Goal: Information Seeking & Learning: Learn about a topic

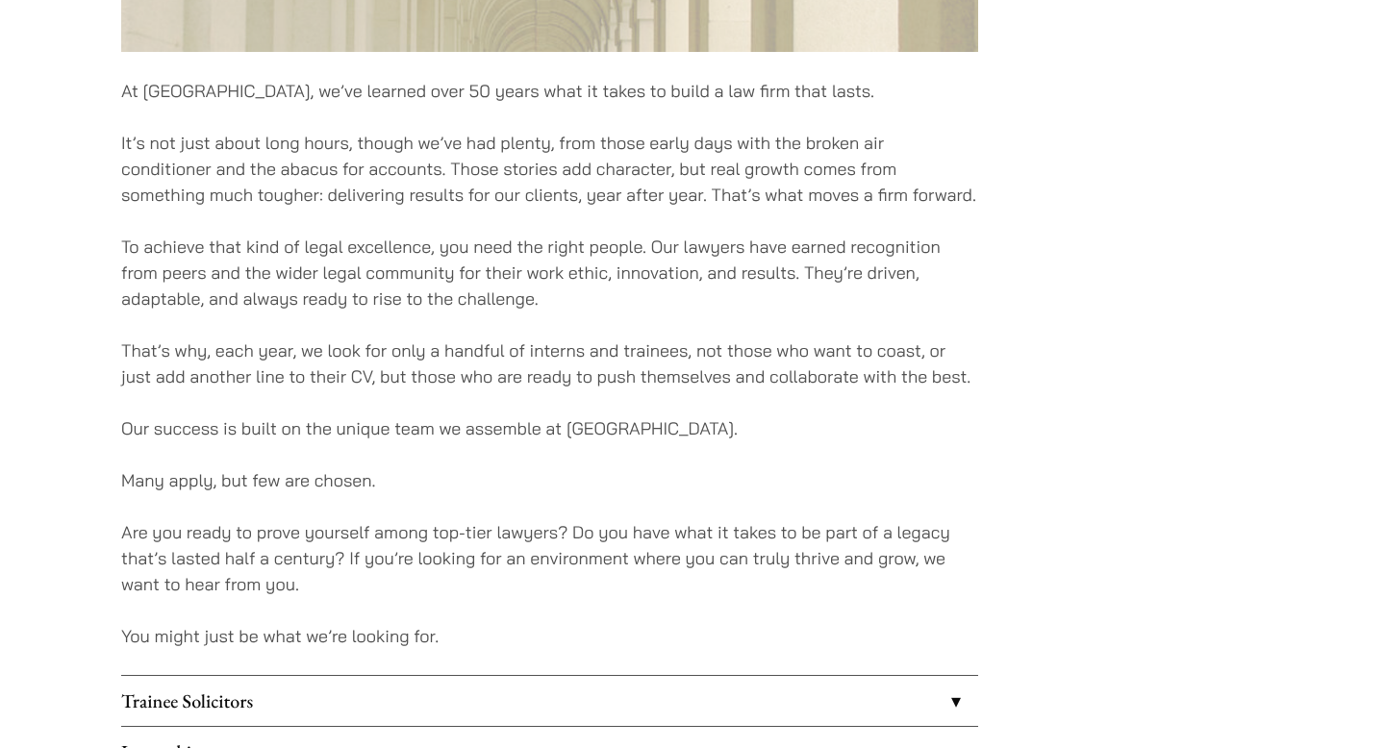
scroll to position [1348, 0]
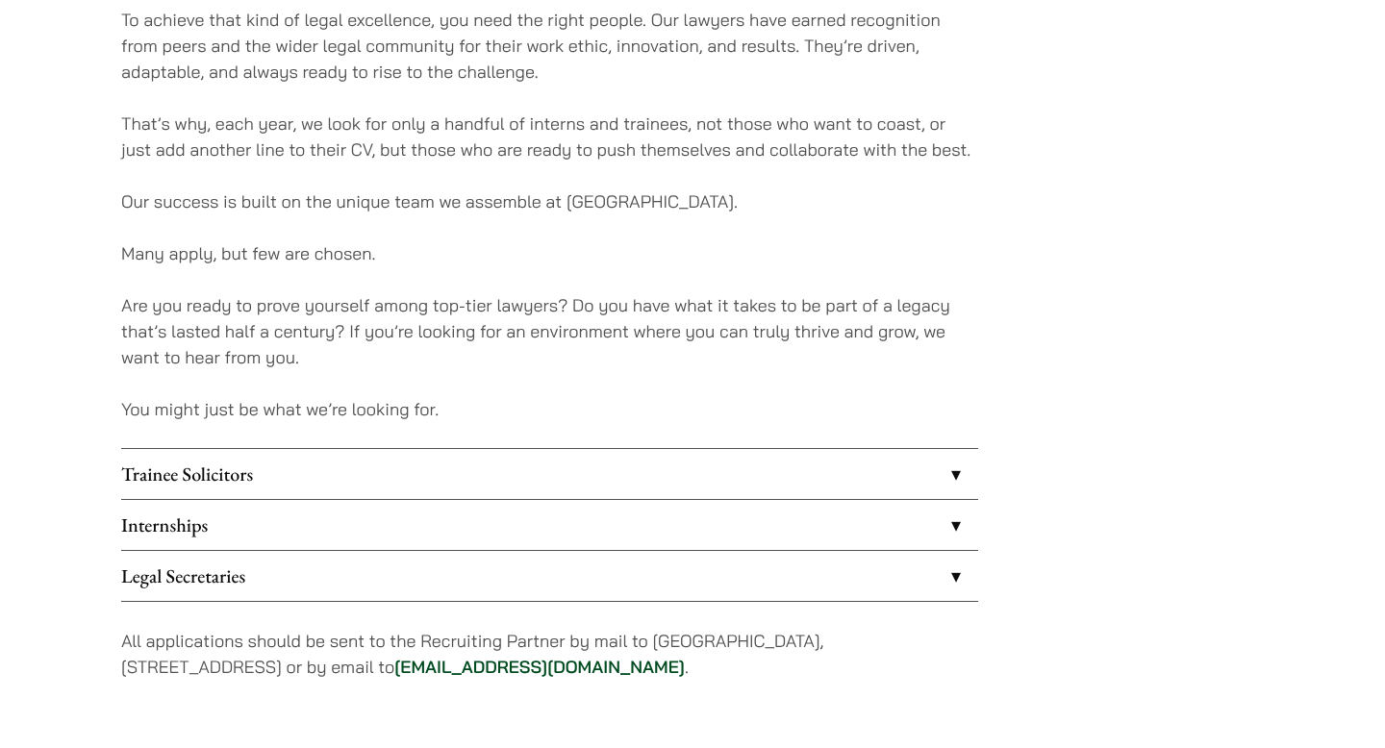
click at [286, 517] on link "Internships" at bounding box center [549, 525] width 857 height 50
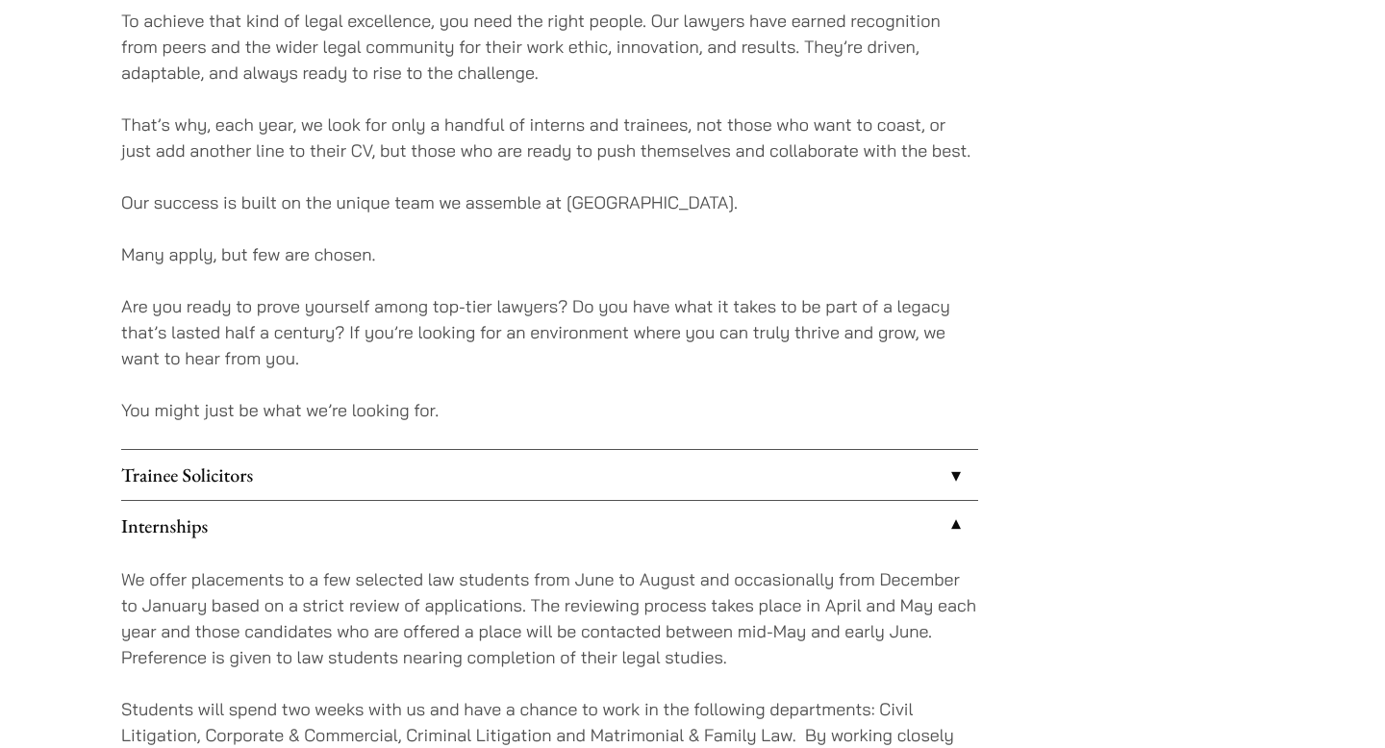
scroll to position [1341, 0]
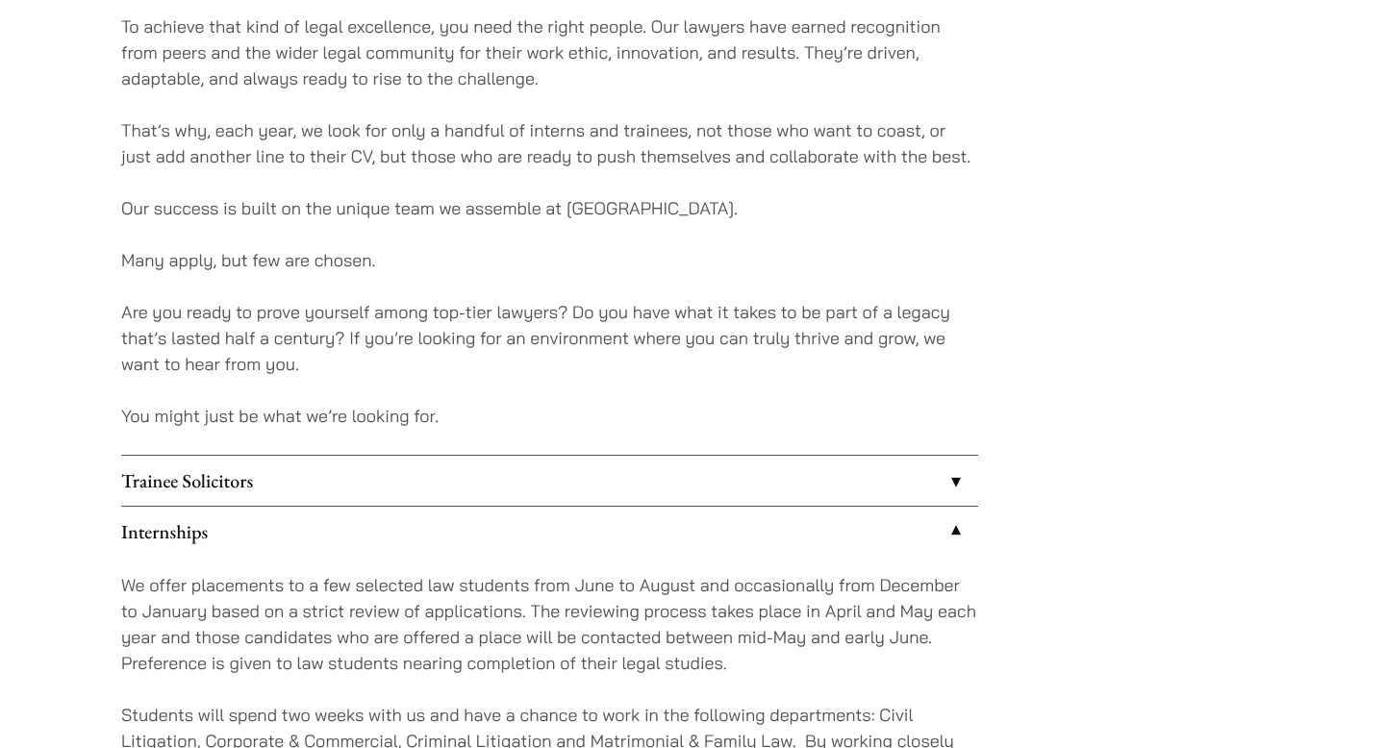
click at [385, 507] on link "Internships" at bounding box center [549, 532] width 857 height 50
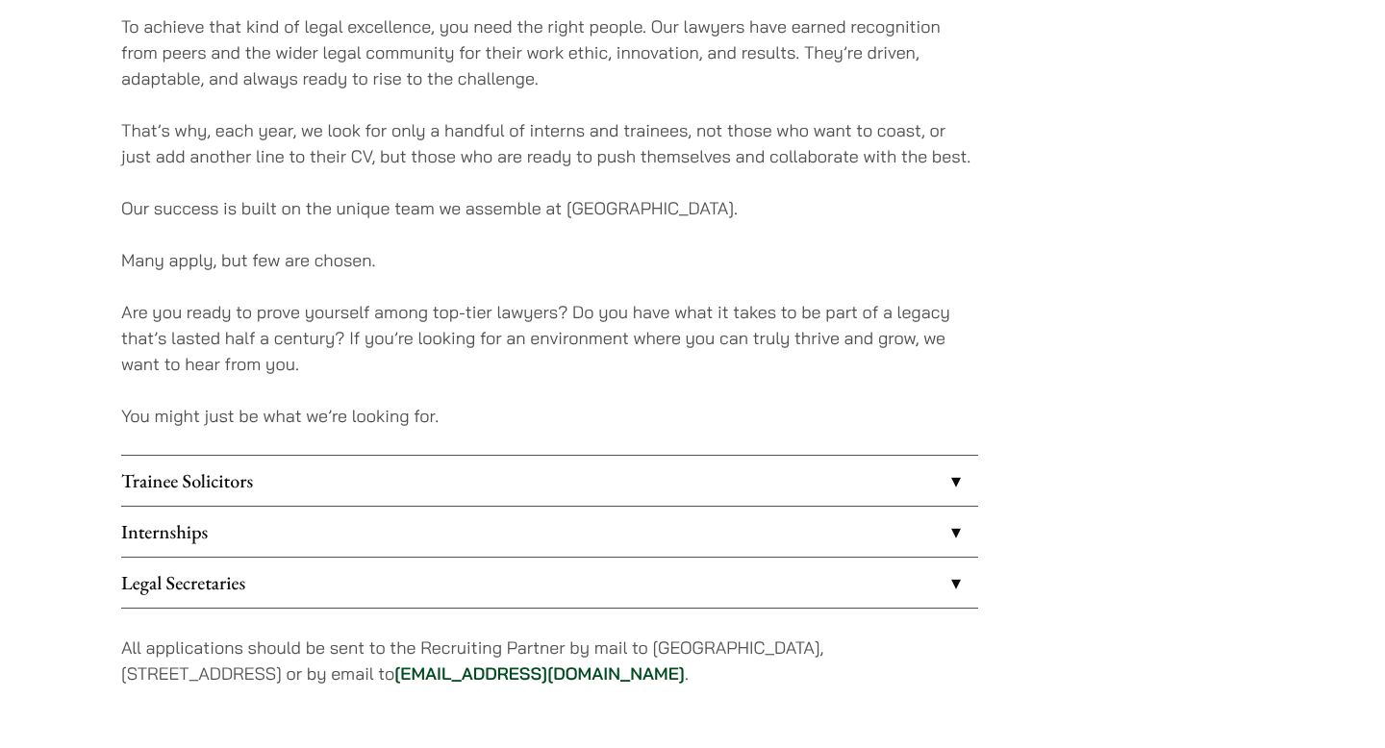
click at [384, 485] on link "Trainee Solicitors" at bounding box center [549, 481] width 857 height 50
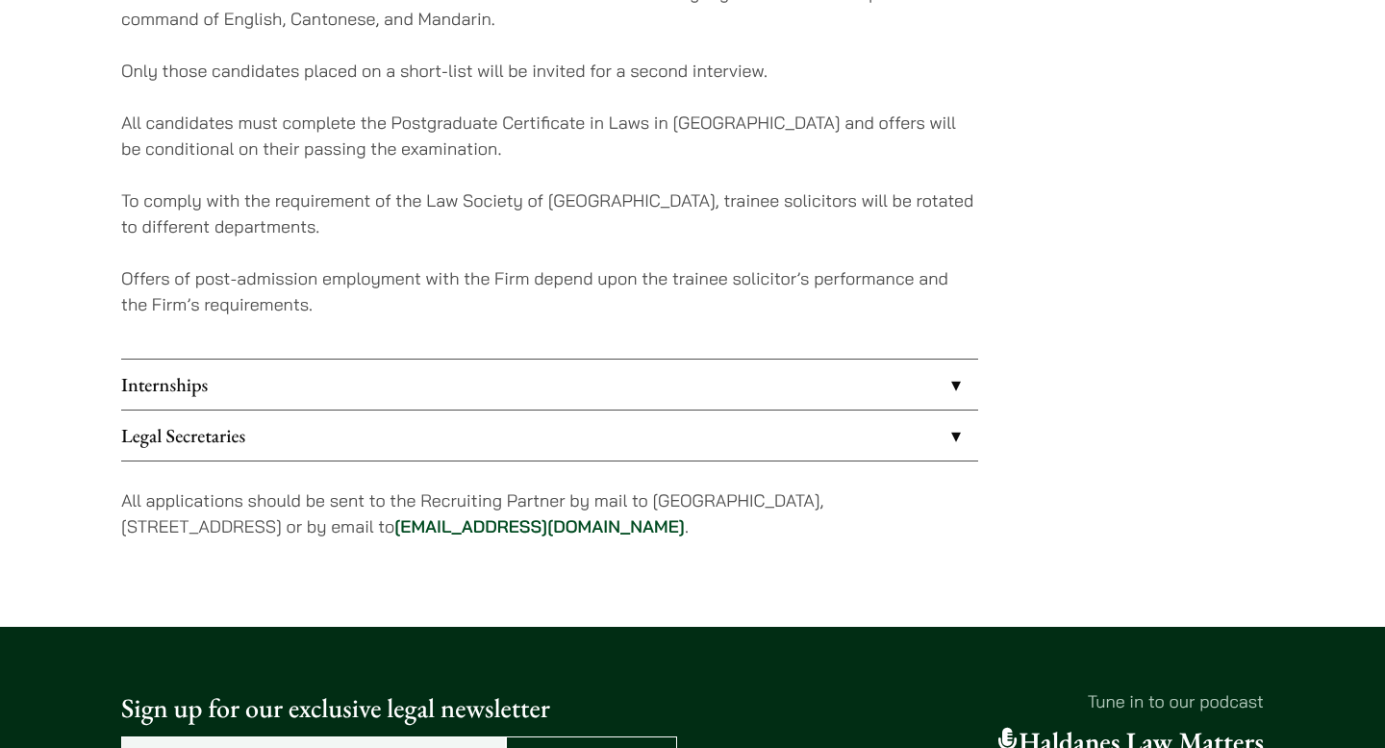
scroll to position [2043, 0]
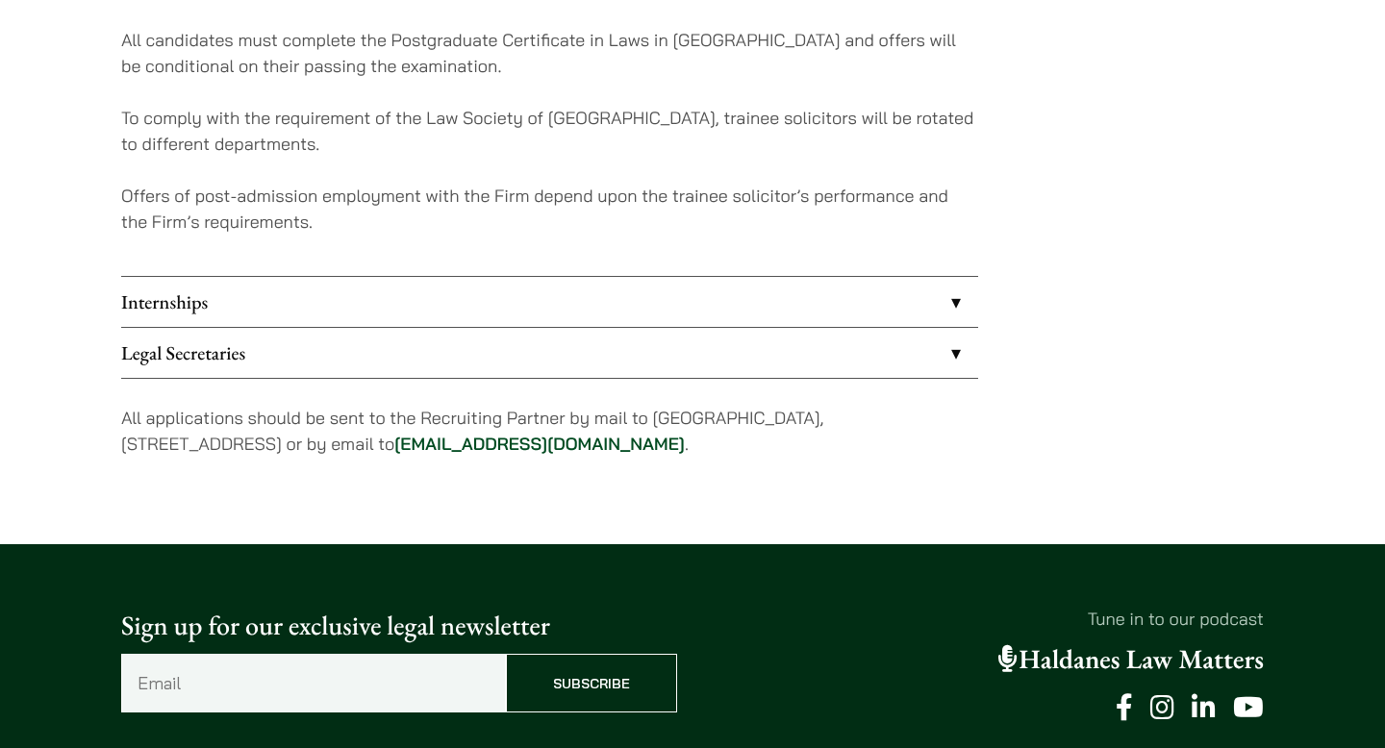
click at [308, 342] on link "Legal Secretaries" at bounding box center [549, 353] width 857 height 50
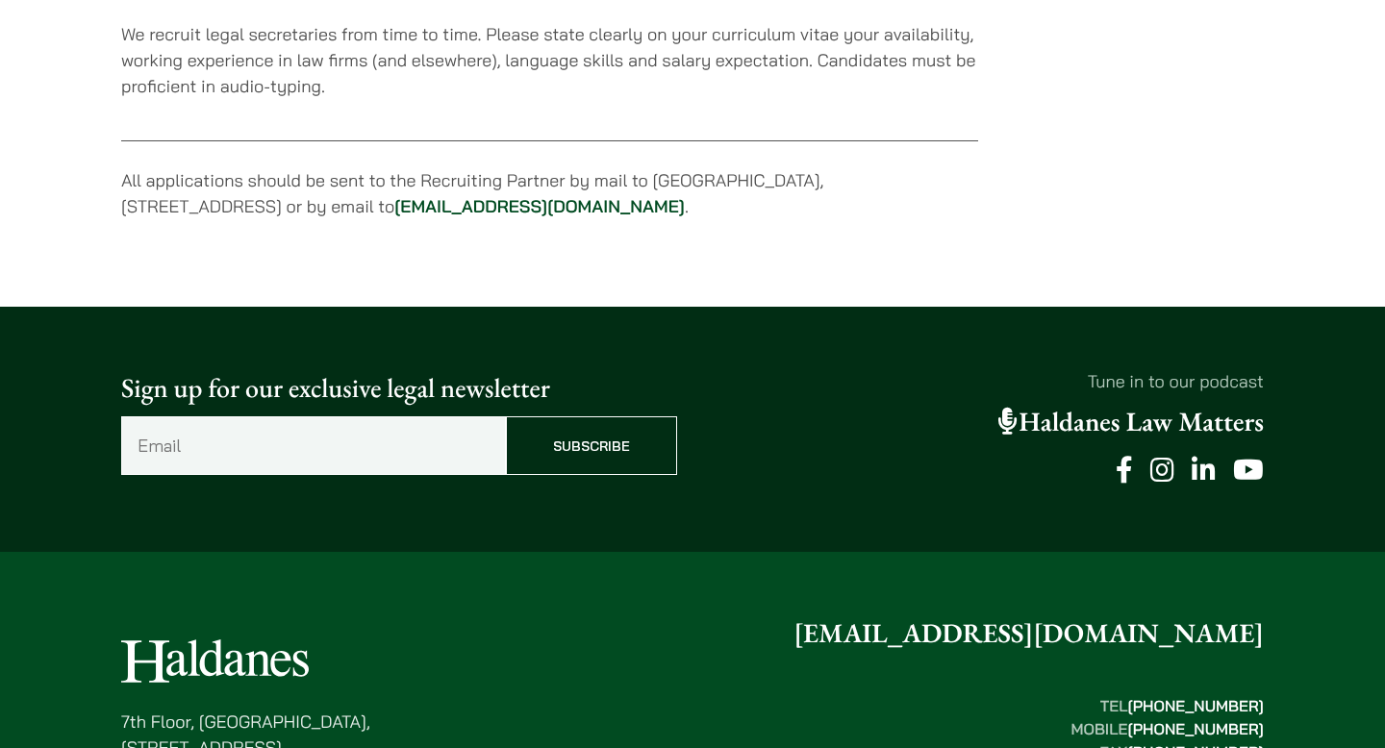
scroll to position [1668, 0]
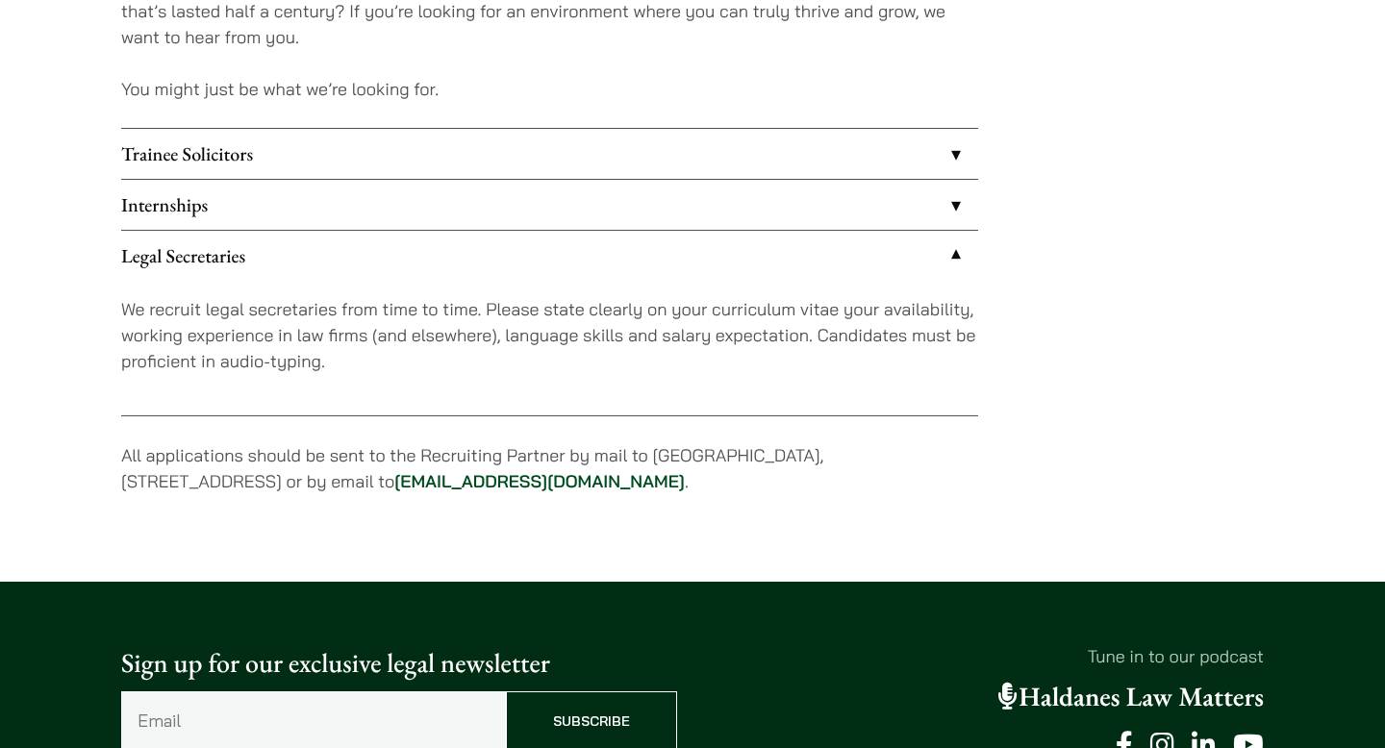
click at [274, 188] on link "Internships" at bounding box center [549, 205] width 857 height 50
